Goal: Information Seeking & Learning: Get advice/opinions

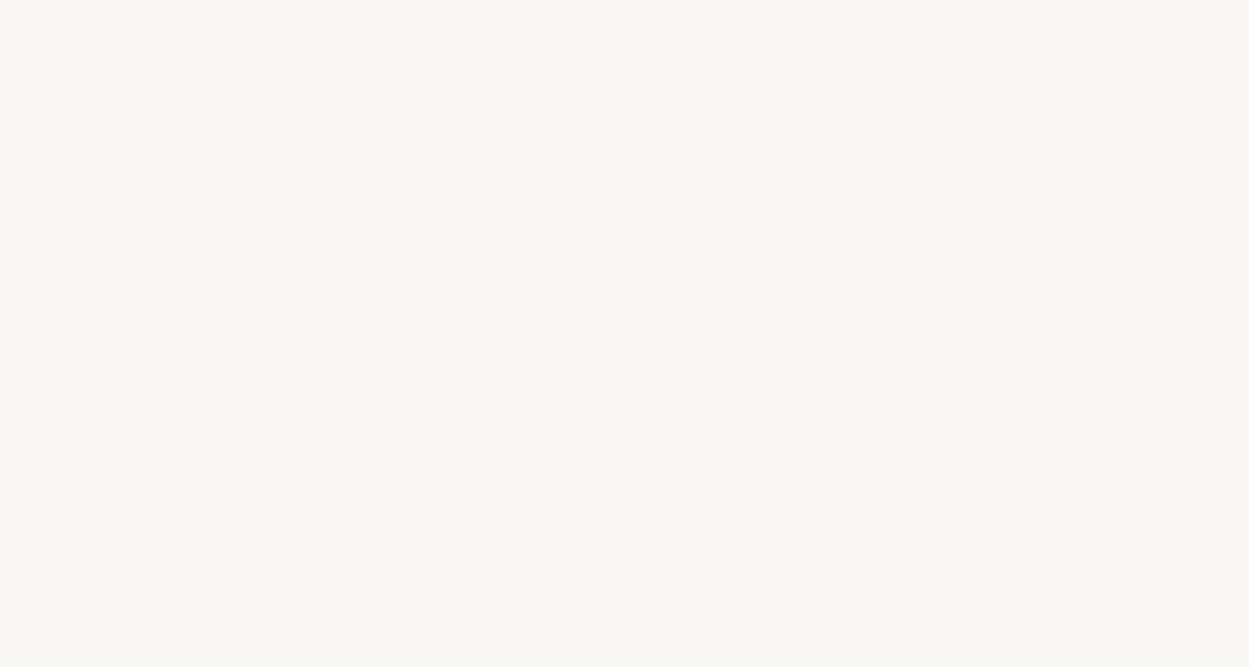
select select "DE"
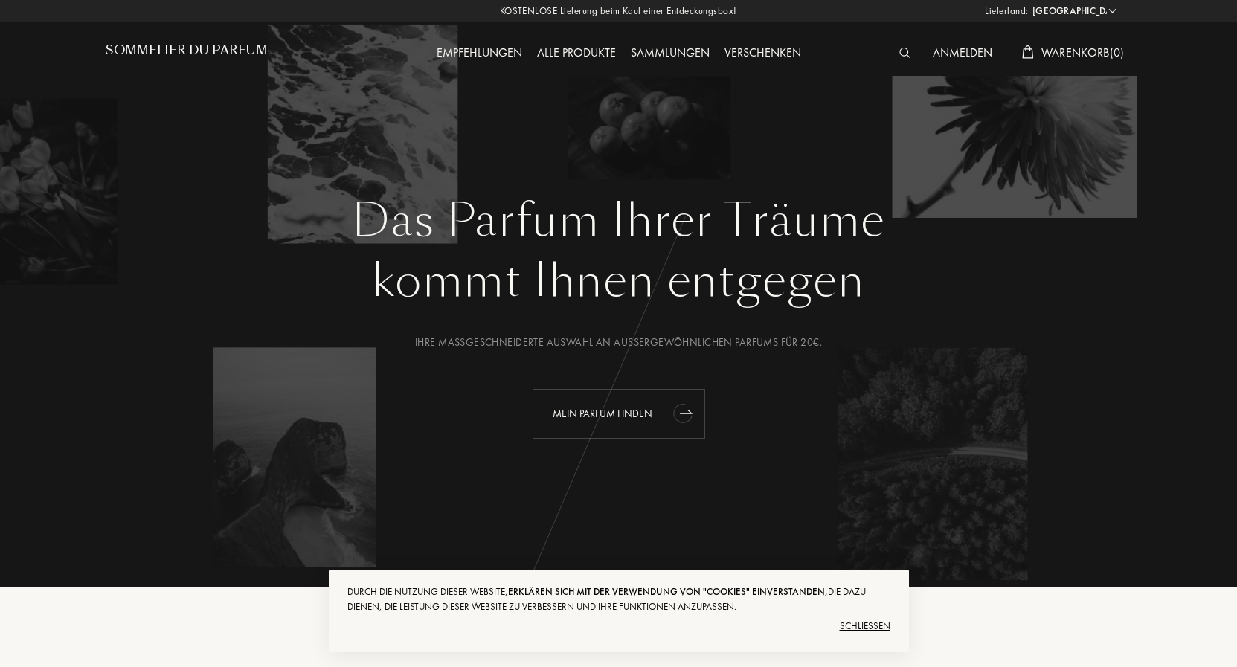
click at [589, 408] on div "Mein Parfum finden" at bounding box center [618, 414] width 173 height 50
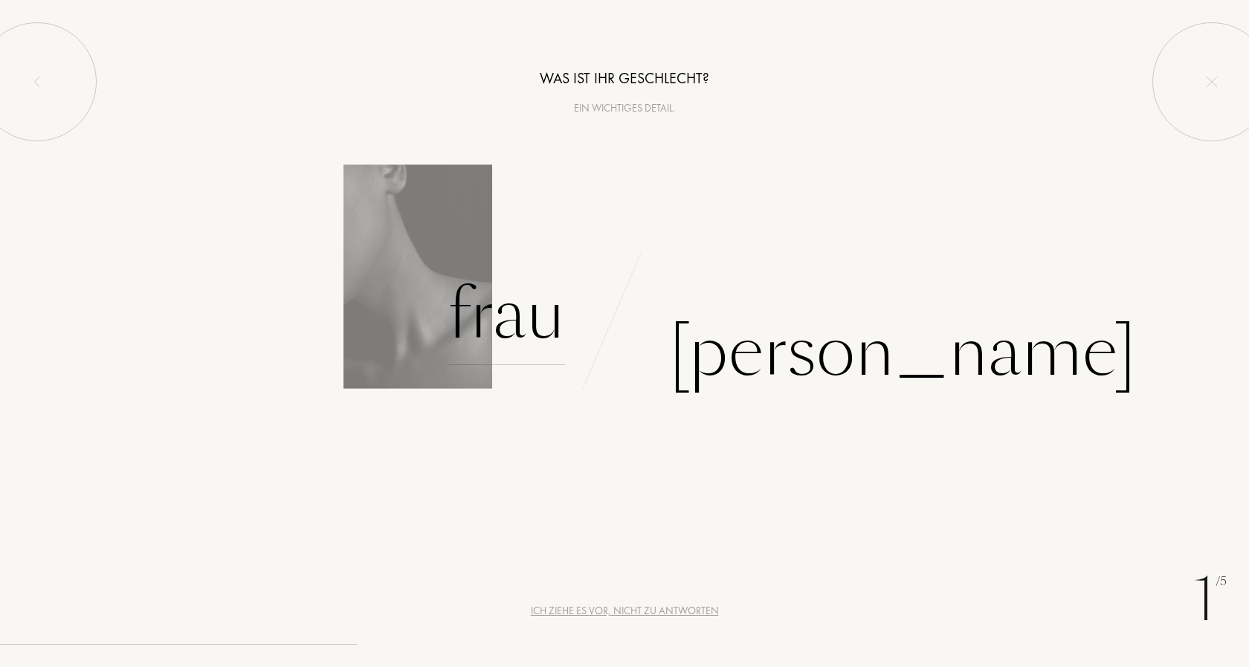
click at [529, 327] on div "Frau" at bounding box center [506, 315] width 117 height 100
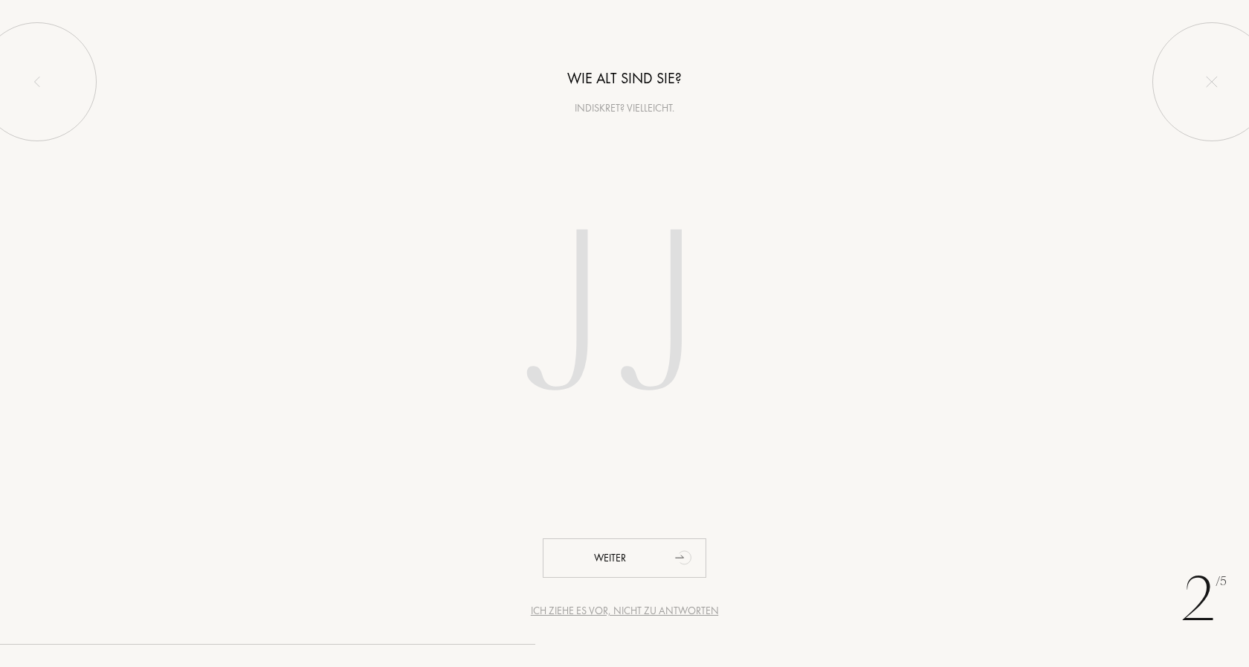
click at [698, 610] on div "Ich ziehe es vor, nicht zu antworten" at bounding box center [625, 611] width 188 height 16
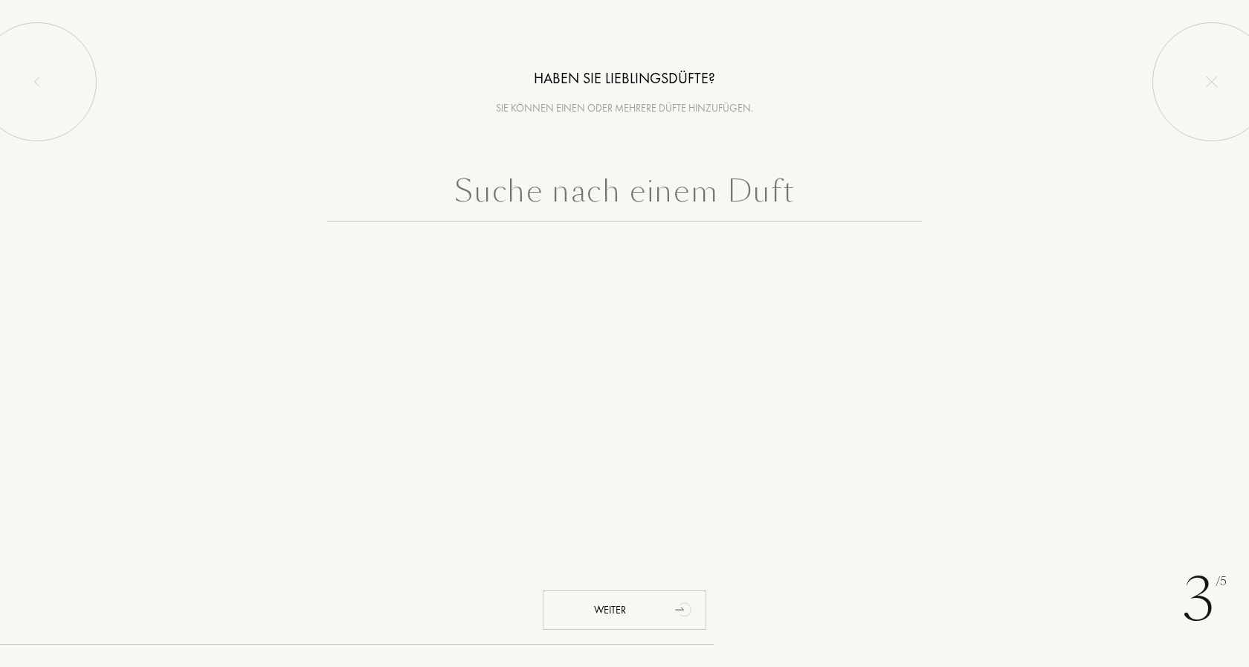
click at [698, 610] on icon "animation" at bounding box center [685, 609] width 30 height 30
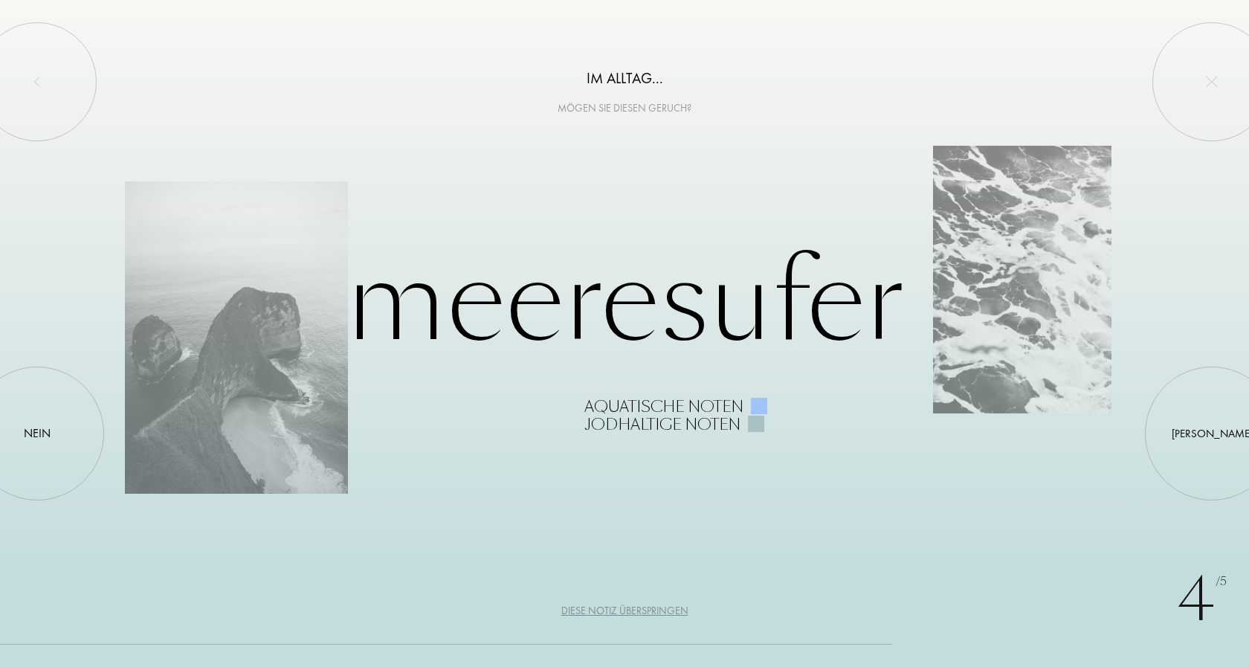
click at [787, 115] on div "Mögen Sie diesen Geruch?" at bounding box center [624, 108] width 1249 height 16
